Goal: Check status: Check status

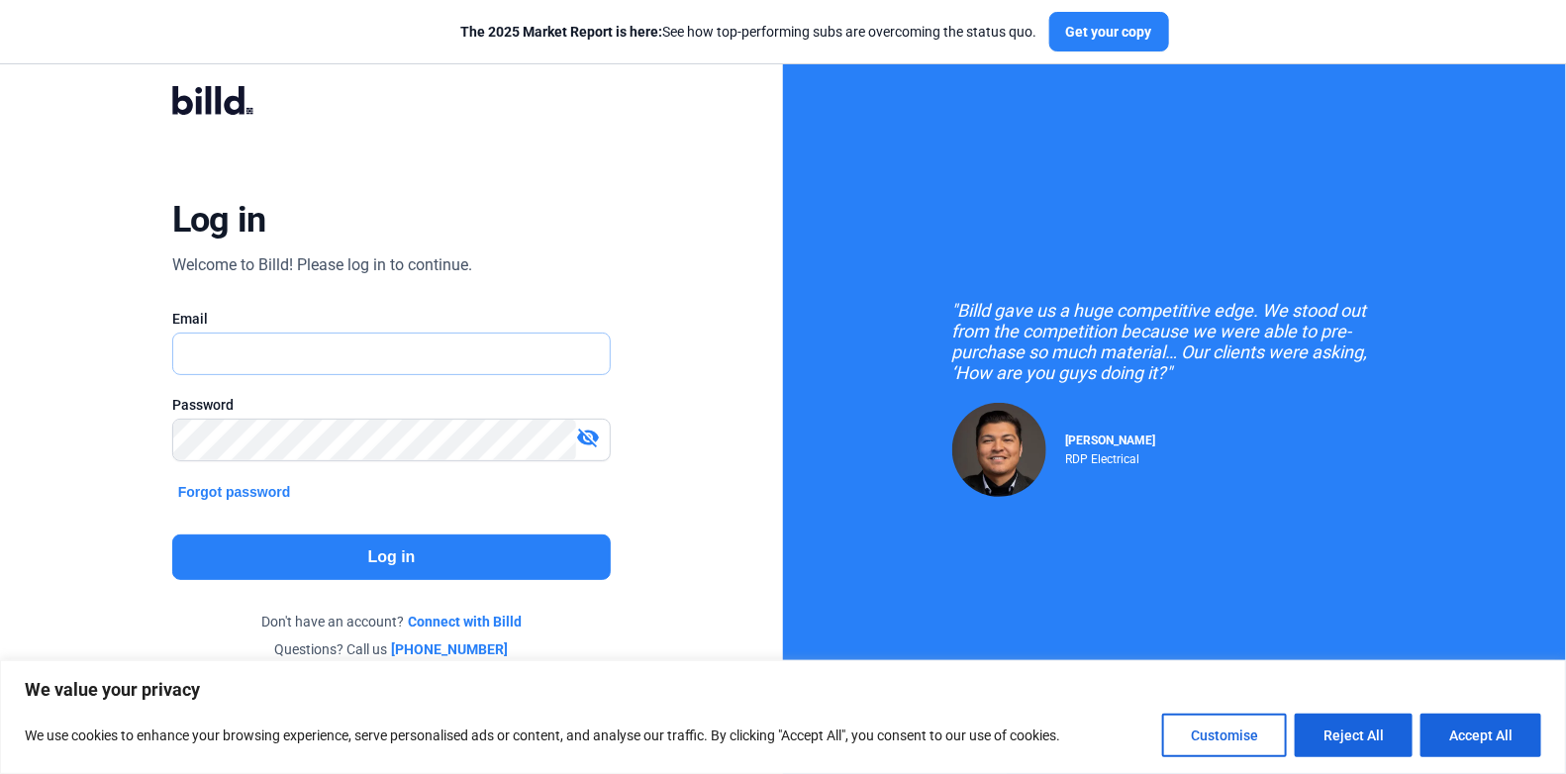
type input "[PERSON_NAME][EMAIL_ADDRESS][DOMAIN_NAME]"
click at [354, 547] on button "Log in" at bounding box center [391, 558] width 438 height 46
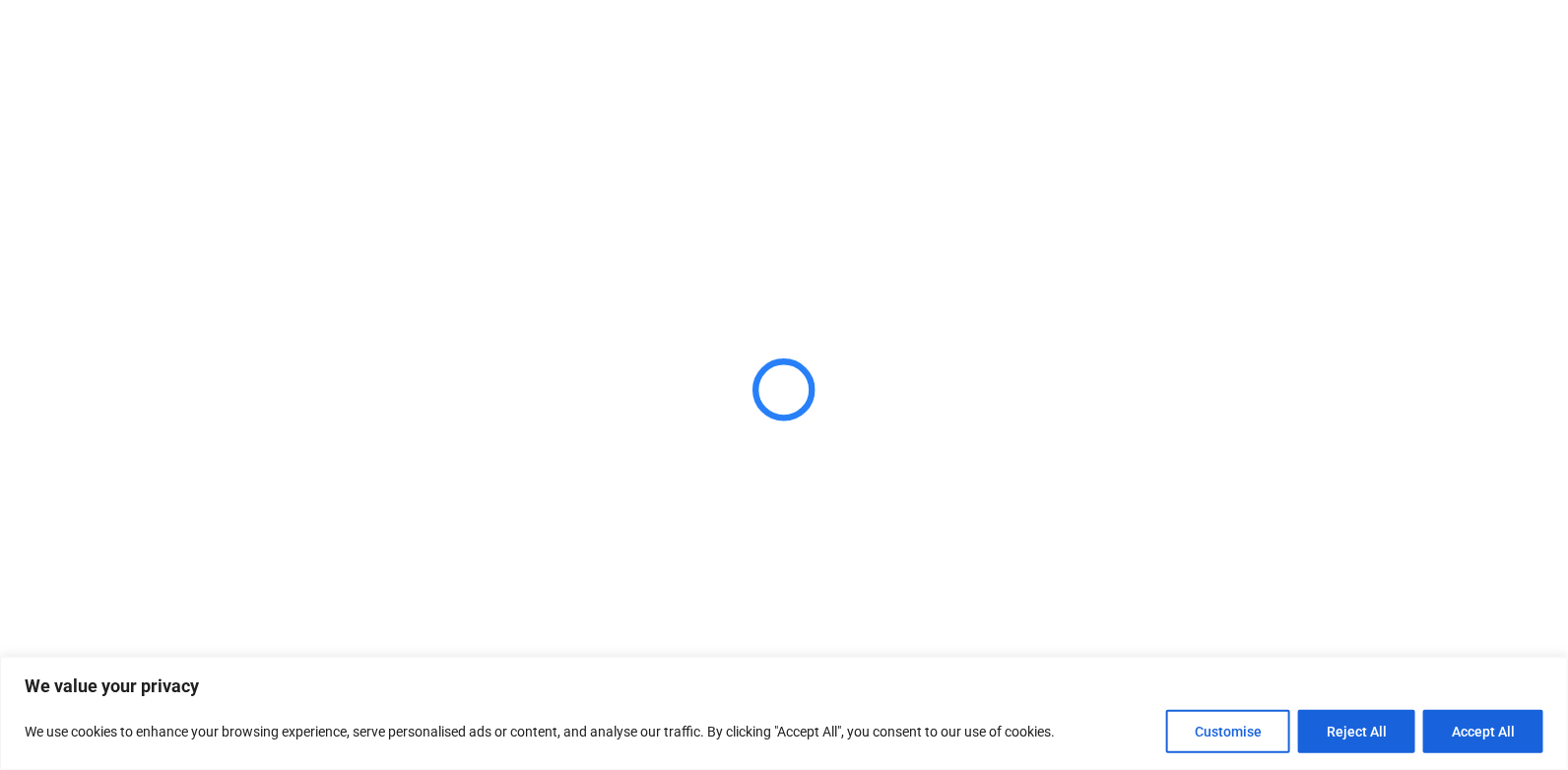
click at [1491, 733] on button "Accept All" at bounding box center [1482, 732] width 120 height 44
checkbox input "true"
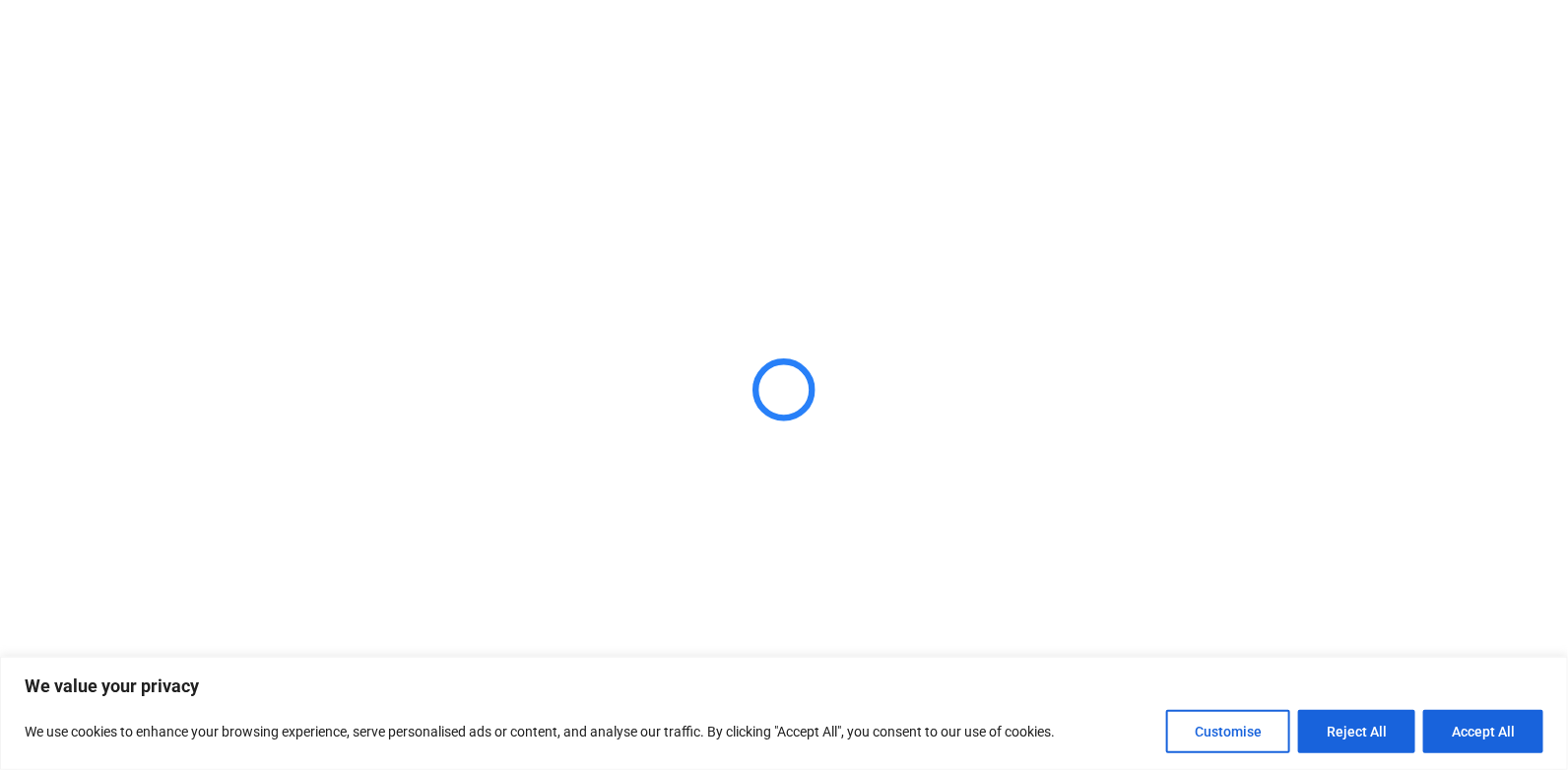
checkbox input "true"
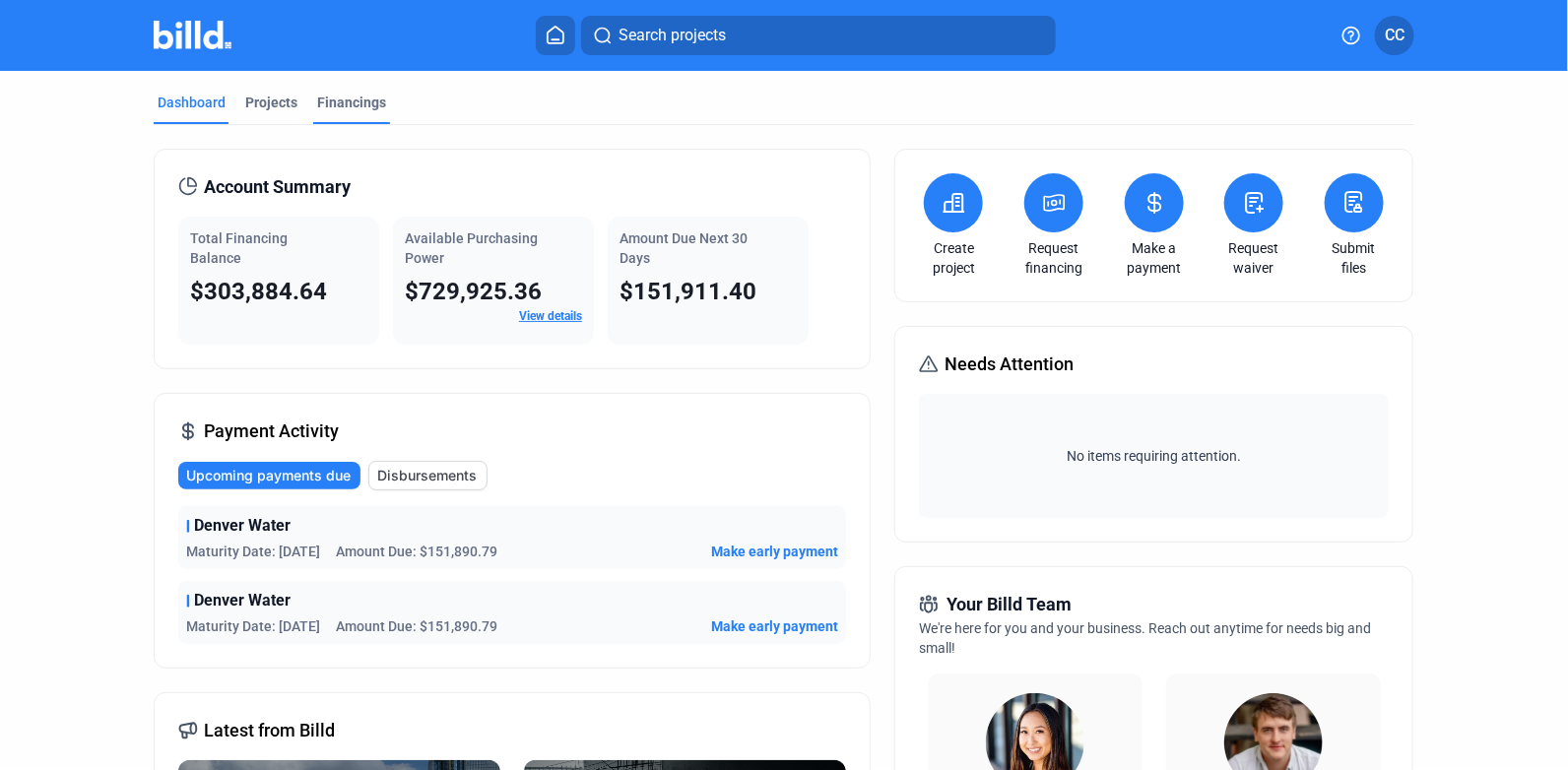
click at [331, 96] on div "Financings" at bounding box center [351, 102] width 69 height 20
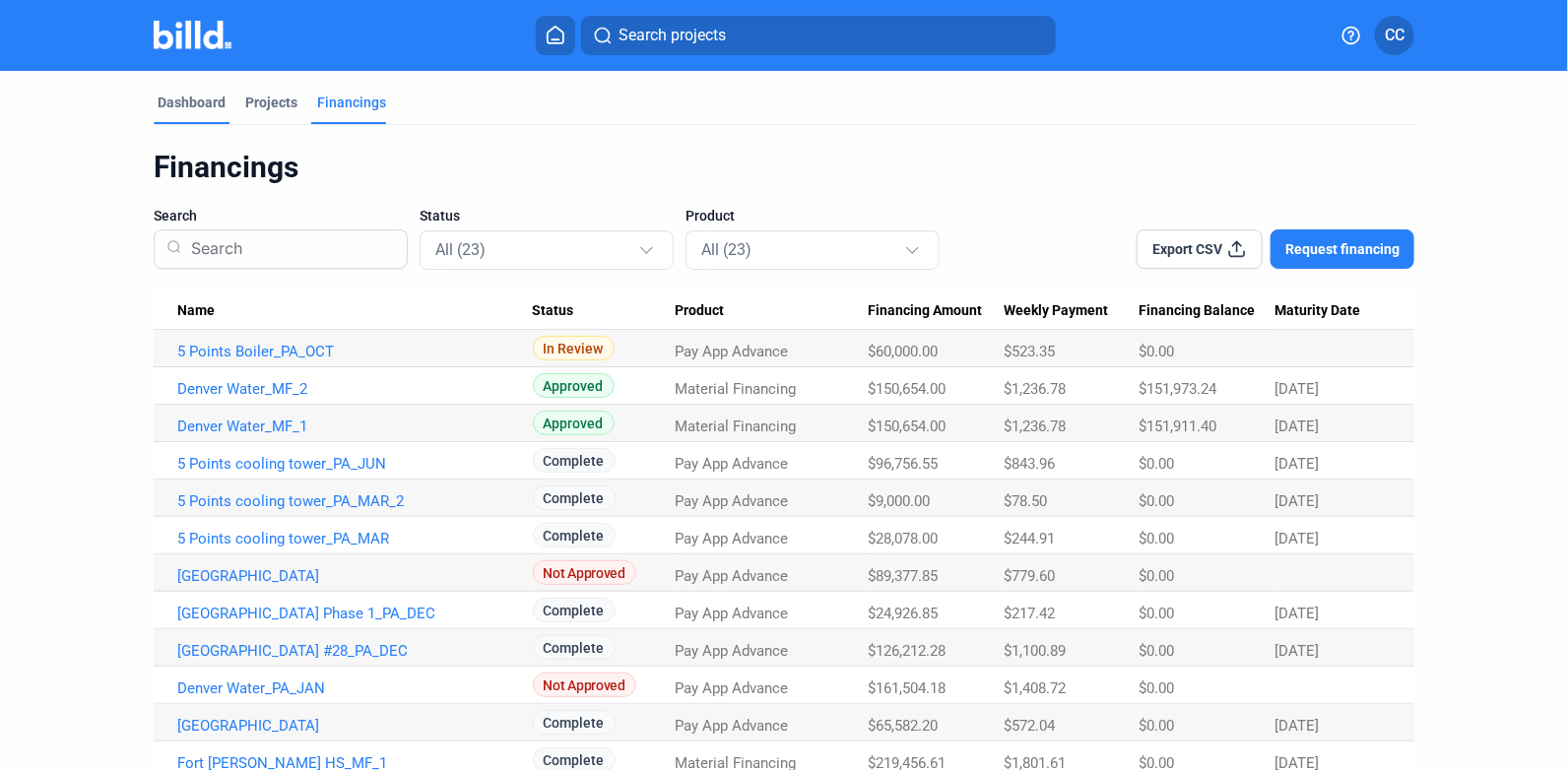
click at [179, 96] on div "Dashboard" at bounding box center [191, 102] width 68 height 20
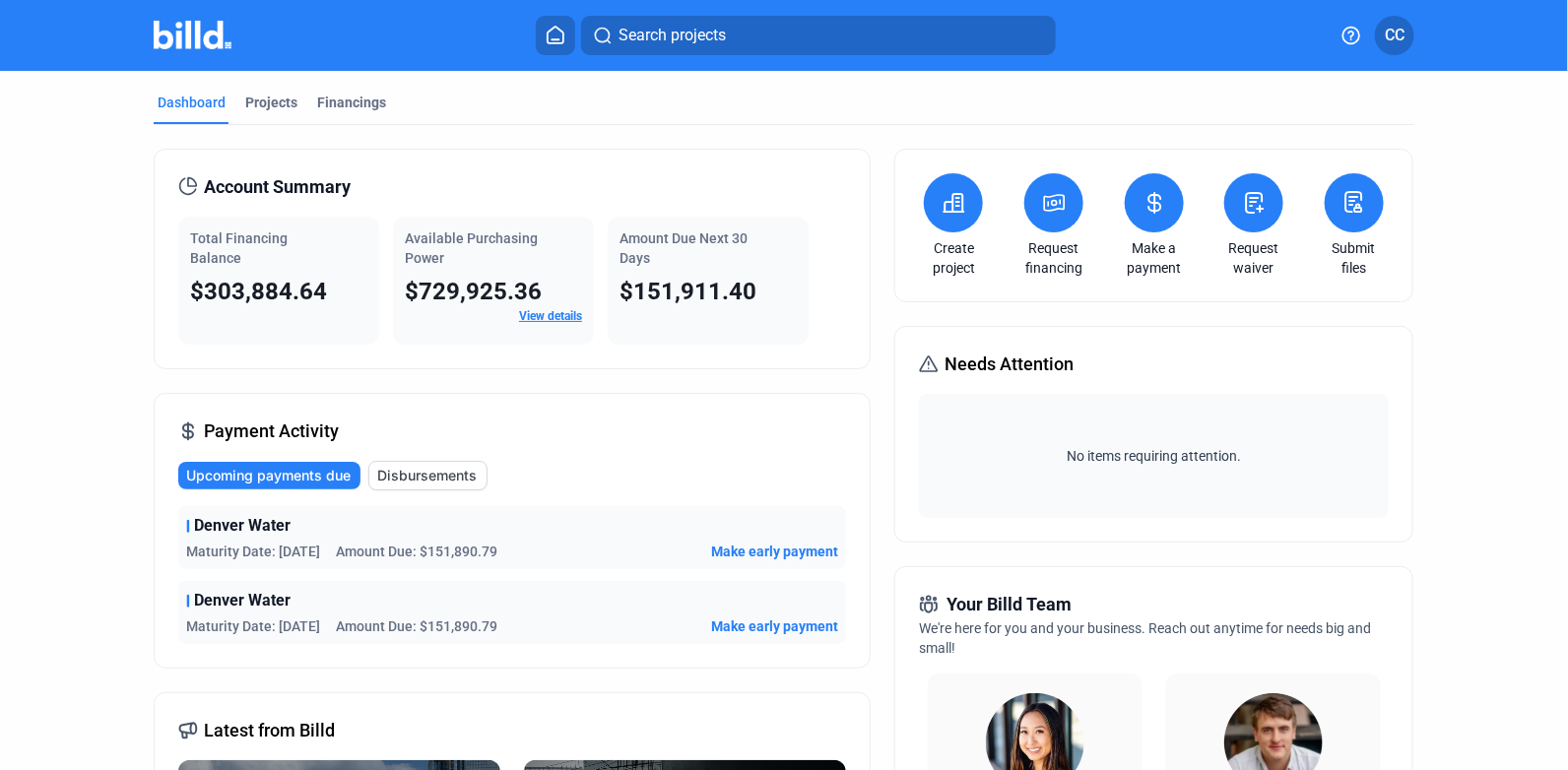
drag, startPoint x: 275, startPoint y: 624, endPoint x: 332, endPoint y: 627, distance: 57.1
click at [332, 627] on div "Maturity Date: [DATE] Amount Due: $151,890.79" at bounding box center [341, 627] width 311 height 20
drag, startPoint x: 332, startPoint y: 627, endPoint x: 589, endPoint y: 430, distance: 323.8
click at [589, 430] on div "Payment Activity Upcoming payments due Disbursements Denver Water Maturity Date…" at bounding box center [511, 530] width 717 height 276
drag, startPoint x: 436, startPoint y: 545, endPoint x: 518, endPoint y: 543, distance: 82.0
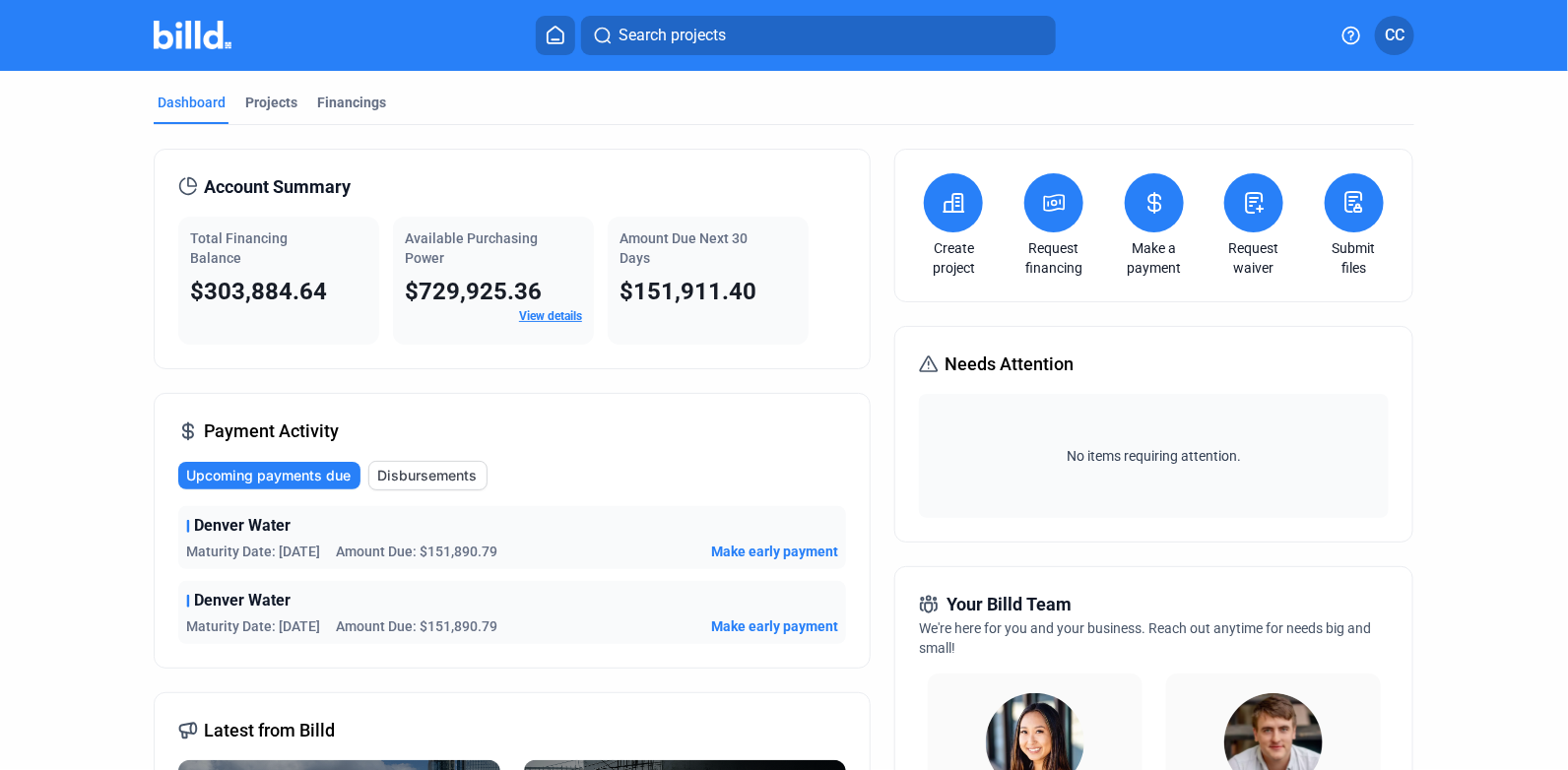
click at [518, 543] on div "Maturity Date: [DATE] Amount Due: $151,890.79 Make early payment" at bounding box center [511, 551] width 652 height 20
drag, startPoint x: 275, startPoint y: 548, endPoint x: 355, endPoint y: 549, distance: 80.0
click at [355, 549] on div "Maturity Date: [DATE] Amount Due: $151,890.79" at bounding box center [341, 551] width 311 height 20
drag, startPoint x: 355, startPoint y: 549, endPoint x: 349, endPoint y: 631, distance: 82.2
click at [349, 631] on div "Denver Water Maturity Date: [DATE] Amount Due: $151,890.79 Make early payment" at bounding box center [511, 612] width 668 height 63
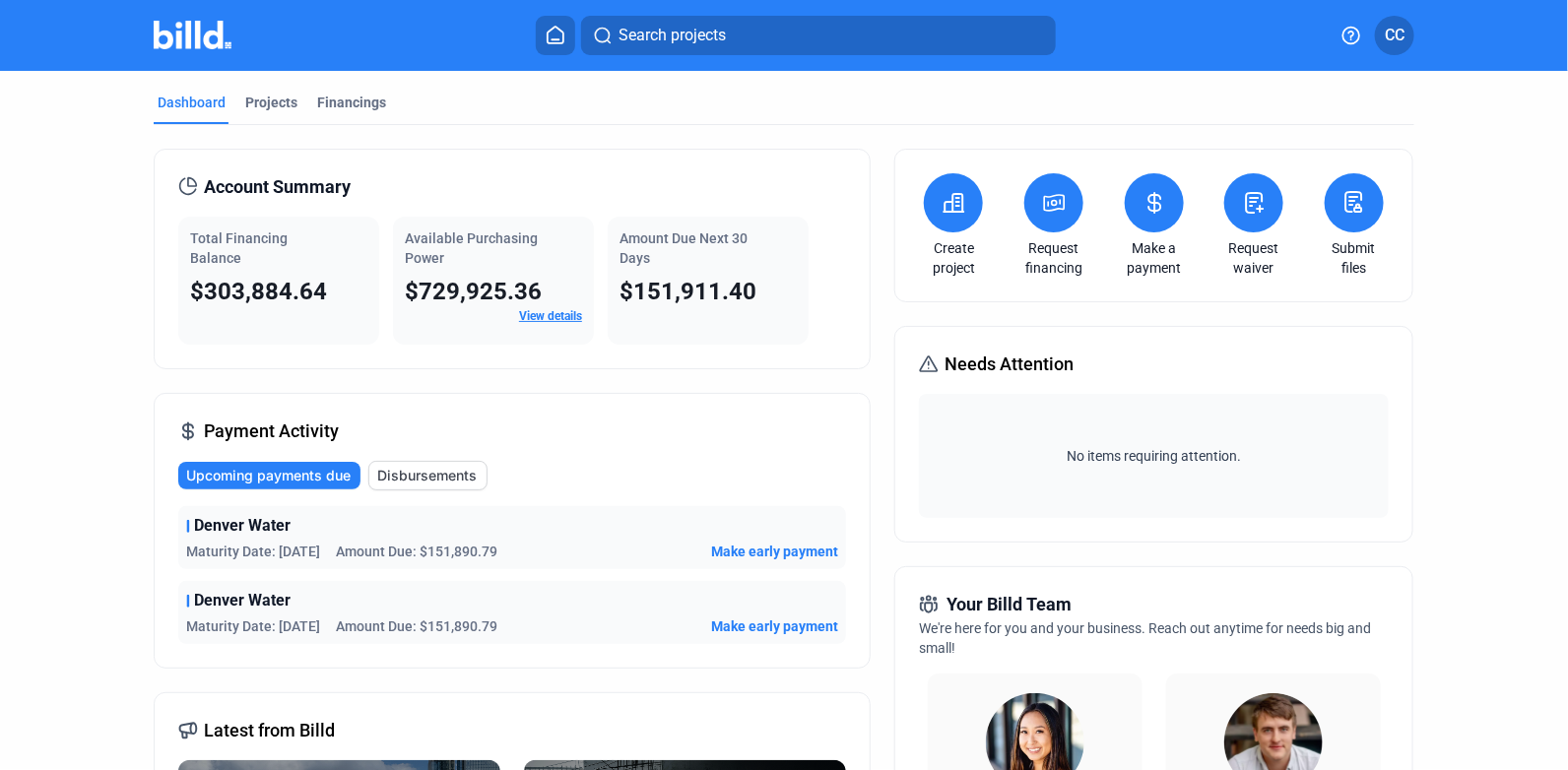
drag, startPoint x: 350, startPoint y: 631, endPoint x: 516, endPoint y: 637, distance: 166.1
click at [517, 636] on div "Denver Water Maturity Date: [DATE] Amount Due: $151,890.79 Make early payment" at bounding box center [511, 612] width 668 height 63
click at [361, 102] on div "Financings" at bounding box center [351, 102] width 69 height 20
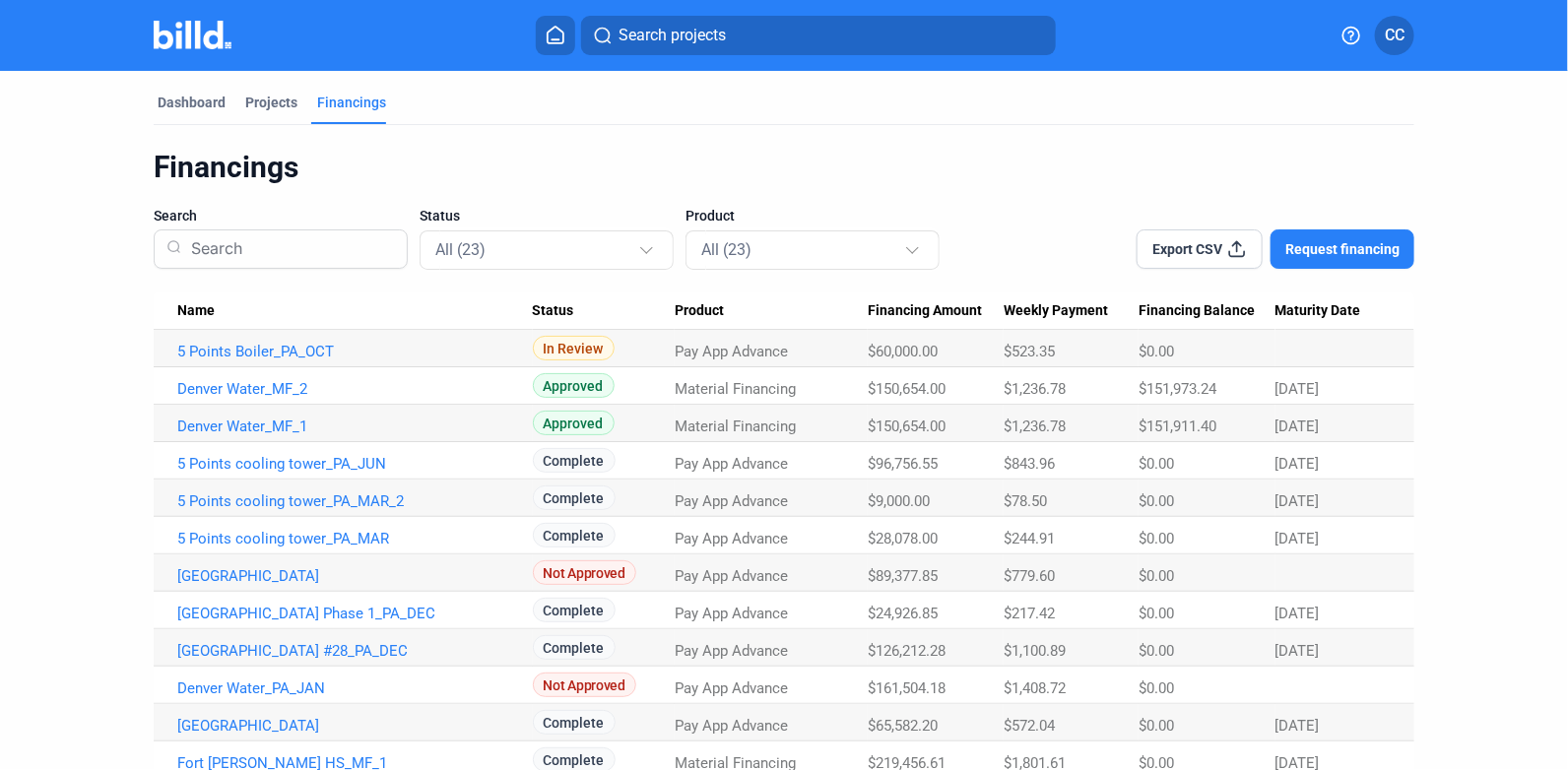
drag, startPoint x: 537, startPoint y: 348, endPoint x: 607, endPoint y: 355, distance: 70.3
click at [607, 355] on div "In Review" at bounding box center [603, 348] width 142 height 25
